Goal: Find specific page/section: Find specific page/section

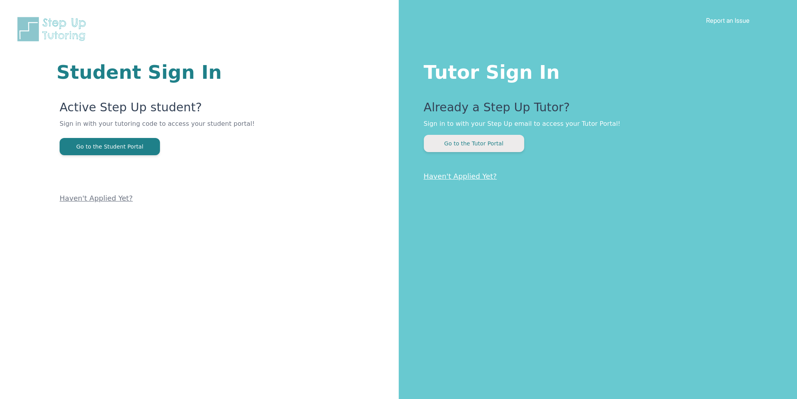
click at [486, 149] on button "Go to the Tutor Portal" at bounding box center [474, 143] width 100 height 17
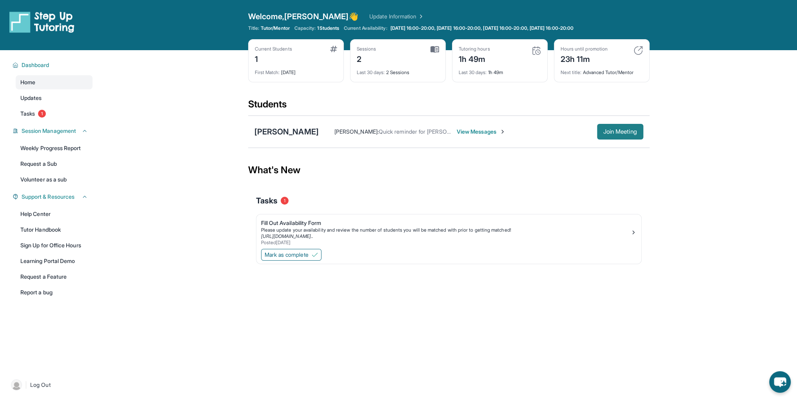
click at [604, 130] on span "Join Meeting" at bounding box center [621, 131] width 34 height 5
click at [266, 131] on div "[PERSON_NAME]" at bounding box center [287, 131] width 64 height 11
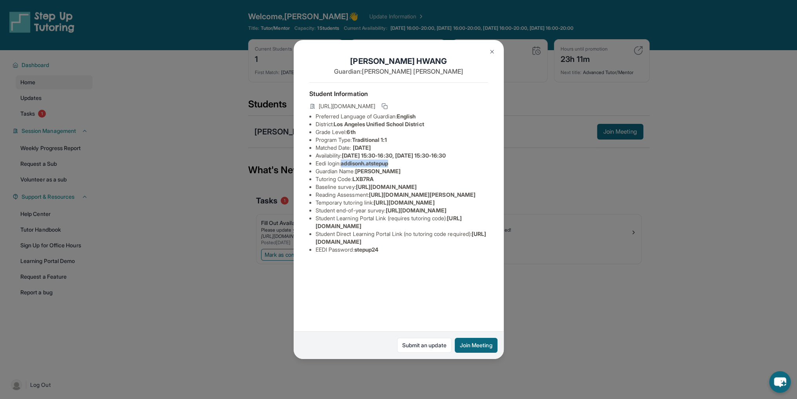
drag, startPoint x: 395, startPoint y: 168, endPoint x: 344, endPoint y: 170, distance: 51.0
click at [344, 167] on li "Eedi login : addisonh.atstepup" at bounding box center [402, 164] width 173 height 8
copy span "addisonh.atstepup"
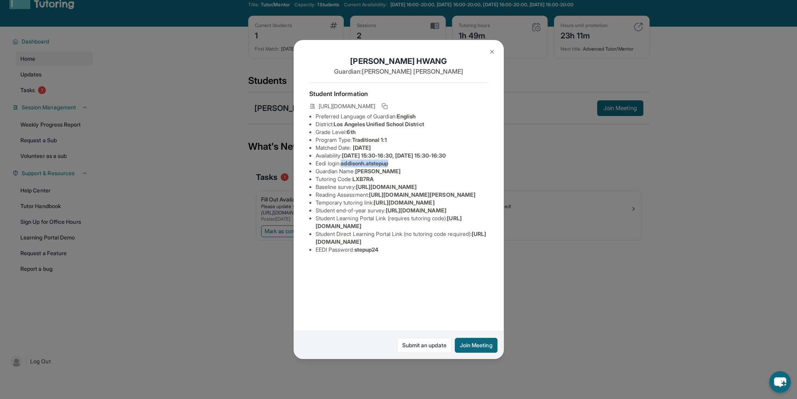
scroll to position [50, 0]
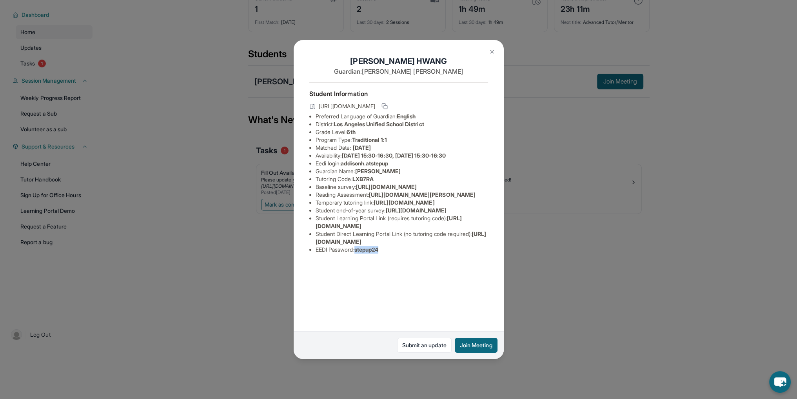
drag, startPoint x: 383, startPoint y: 315, endPoint x: 358, endPoint y: 316, distance: 25.1
click at [358, 260] on div "Student Information [URL][DOMAIN_NAME] Preferred Language of Guardian: English …" at bounding box center [398, 171] width 179 height 178
copy span "stepup24"
